Goal: Find specific page/section

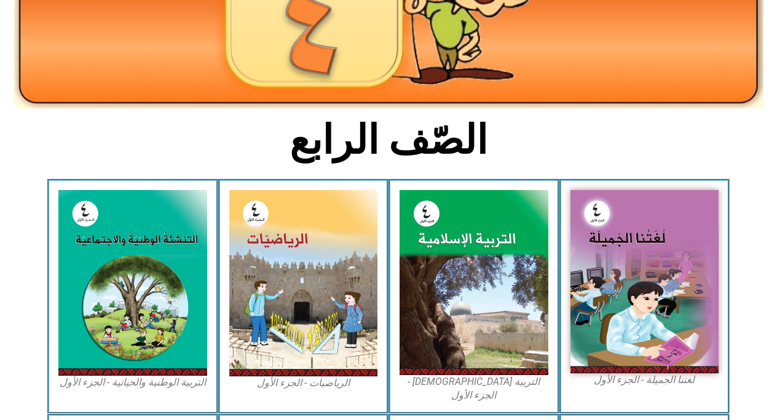
scroll to position [205, 0]
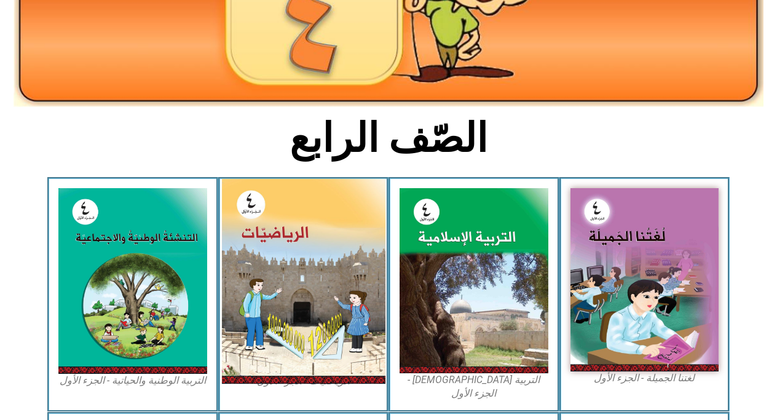
click at [271, 224] on img at bounding box center [303, 281] width 164 height 205
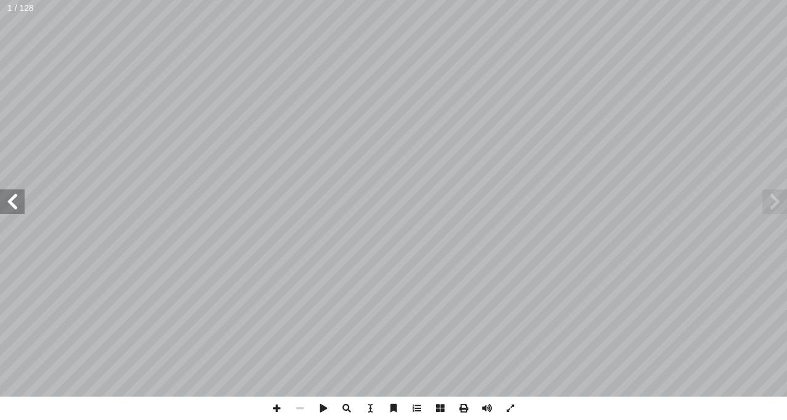
click at [20, 198] on span at bounding box center [12, 201] width 25 height 25
click at [17, 196] on span at bounding box center [12, 201] width 25 height 25
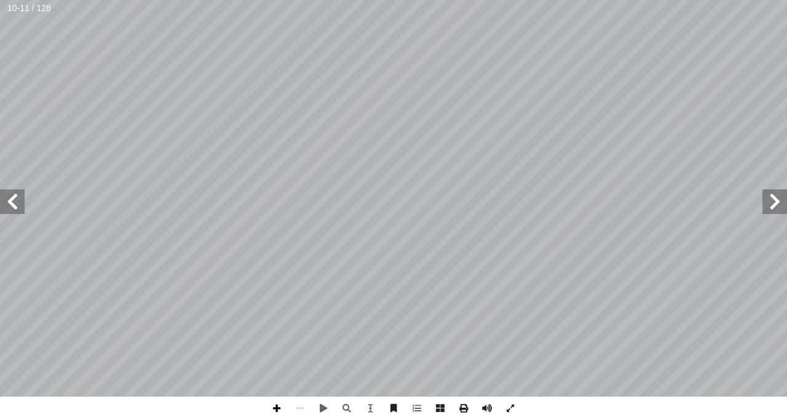
click at [277, 408] on span at bounding box center [276, 408] width 23 height 23
click at [11, 202] on span at bounding box center [12, 201] width 25 height 25
click at [7, 206] on span at bounding box center [12, 201] width 25 height 25
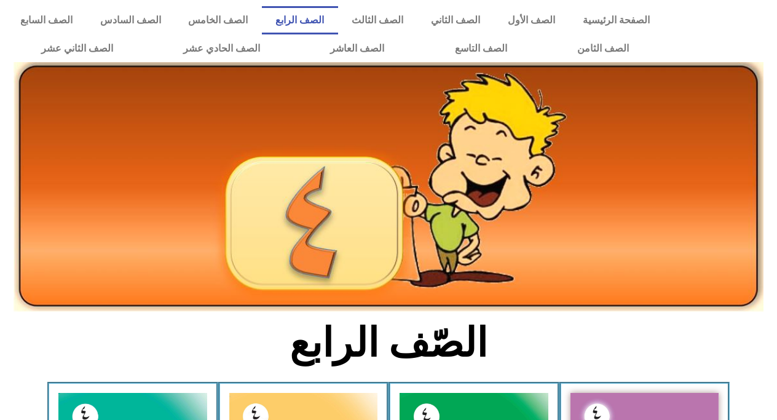
scroll to position [205, 0]
